Goal: Task Accomplishment & Management: Manage account settings

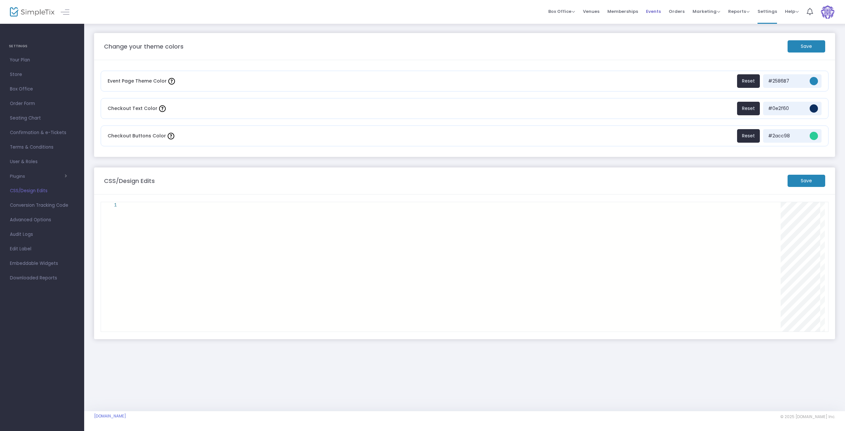
click at [655, 10] on span "Events" at bounding box center [653, 11] width 15 height 17
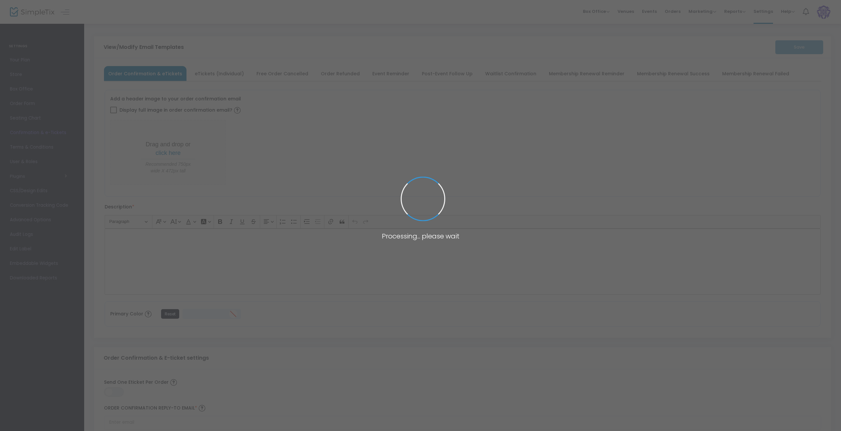
type input "[EMAIL_ADDRESS][DOMAIN_NAME]"
type input "Print and bring this ticket with you"
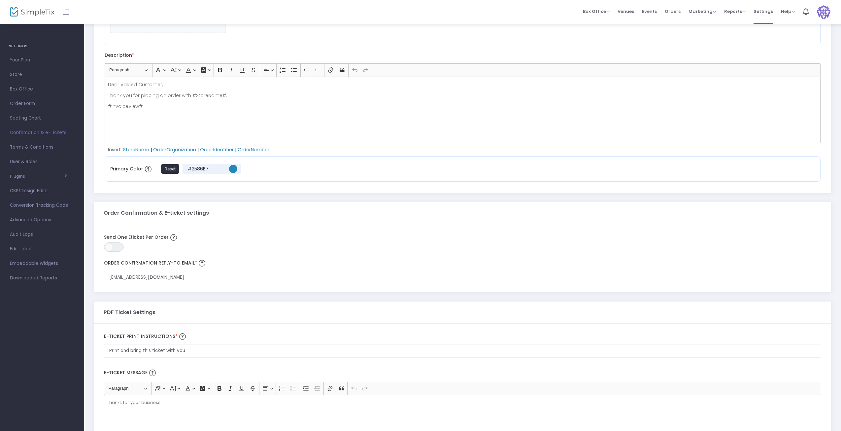
scroll to position [165, 0]
